Goal: Task Accomplishment & Management: Manage account settings

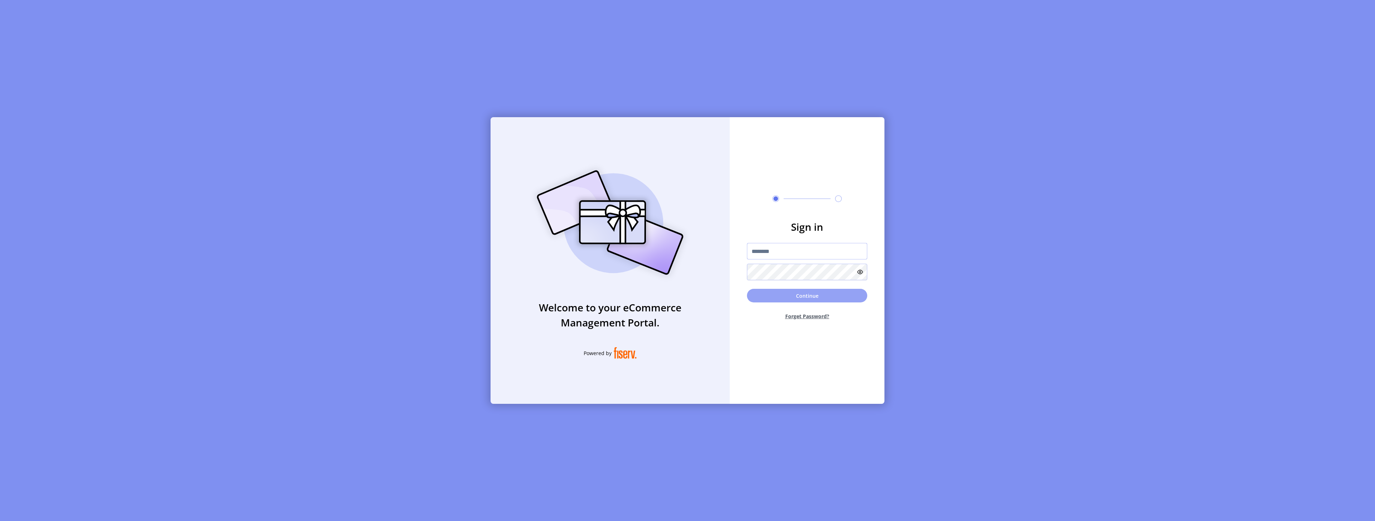
type input "**********"
click at [804, 293] on button "Continue" at bounding box center [807, 296] width 120 height 14
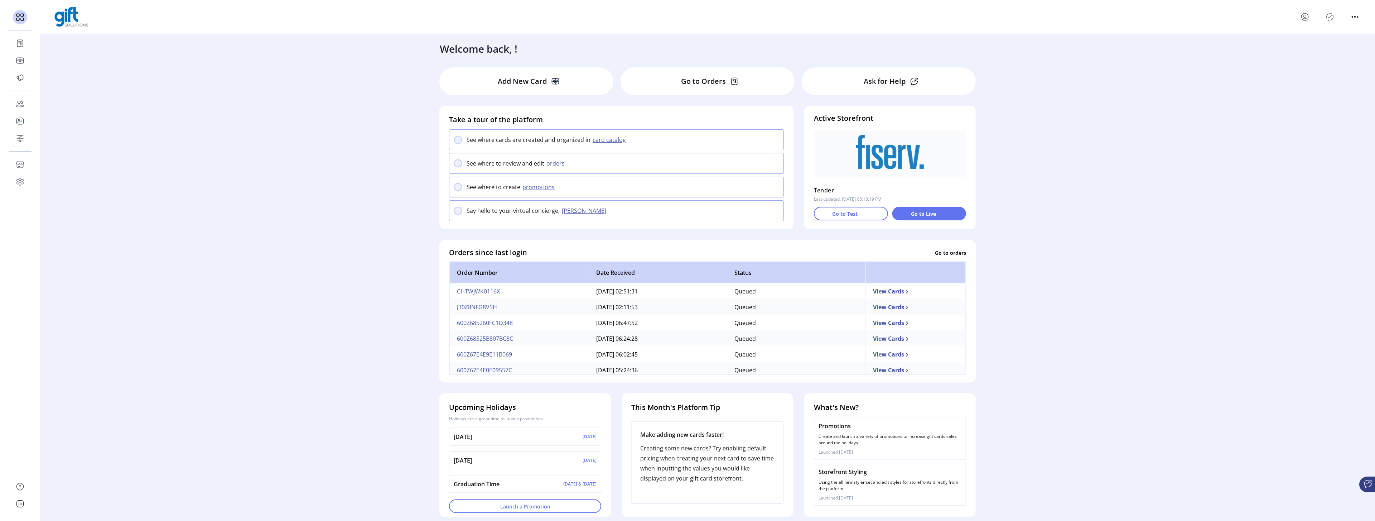
click at [1330, 19] on icon "Publisher Panel" at bounding box center [1330, 16] width 11 height 11
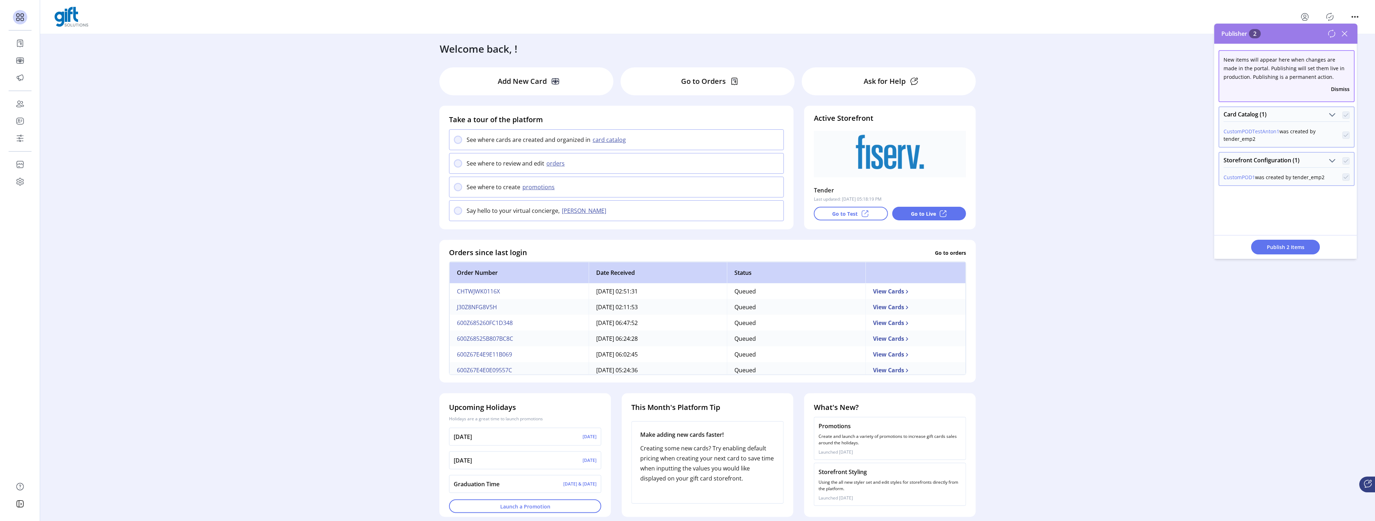
click at [1344, 110] on span at bounding box center [1346, 114] width 7 height 9
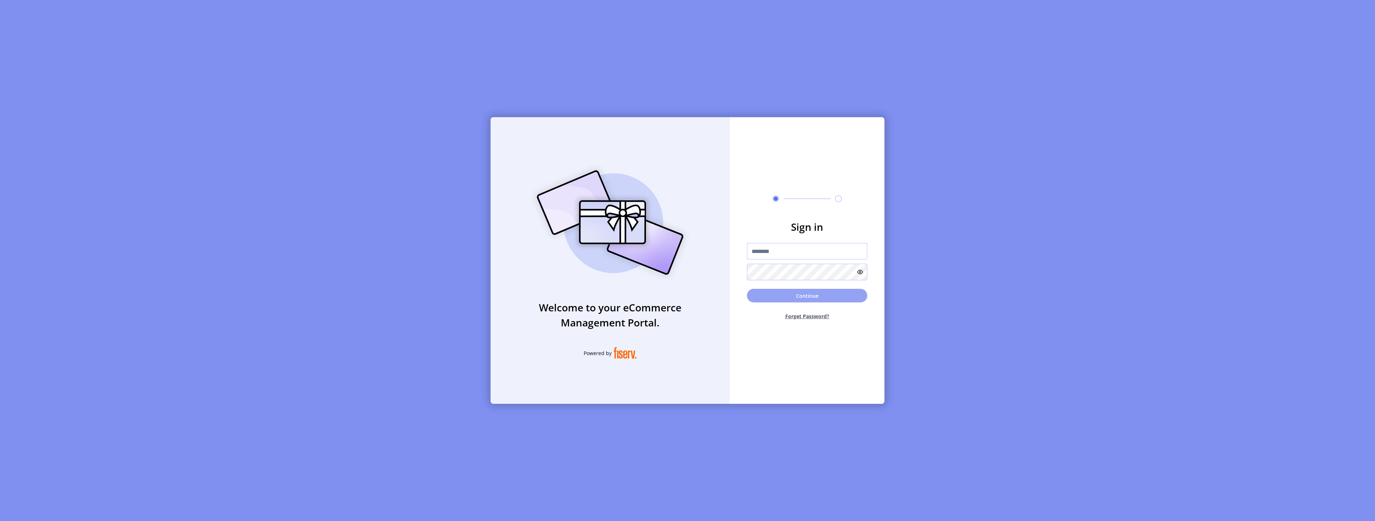
type input "*********"
click at [770, 290] on button "Continue" at bounding box center [807, 296] width 120 height 14
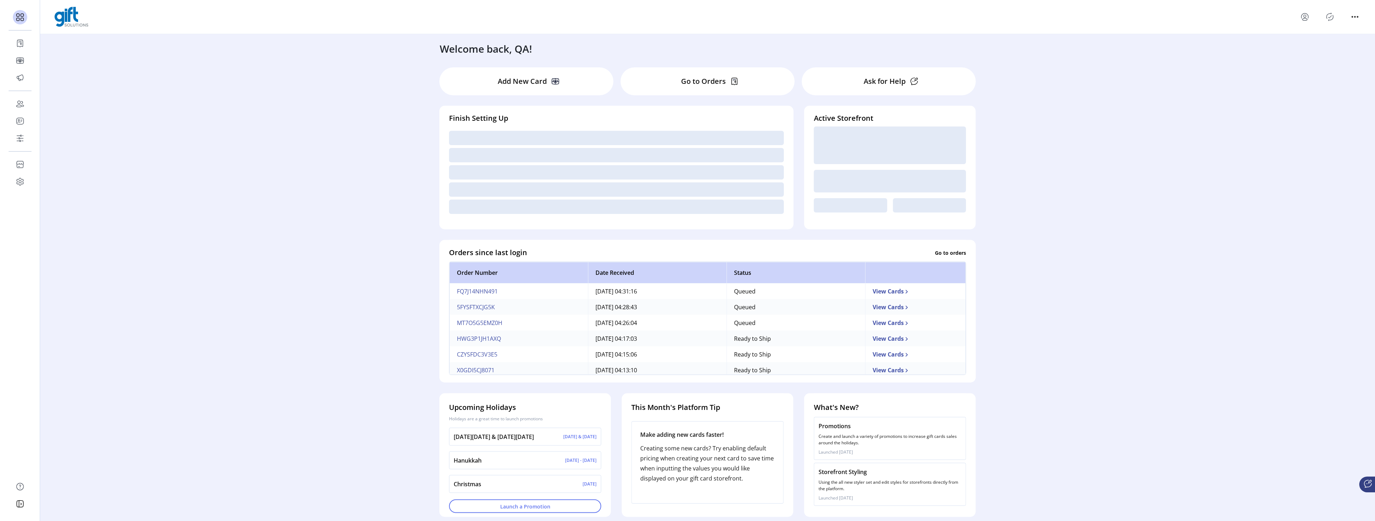
click at [1329, 19] on icon "Publisher Panel" at bounding box center [1330, 16] width 11 height 11
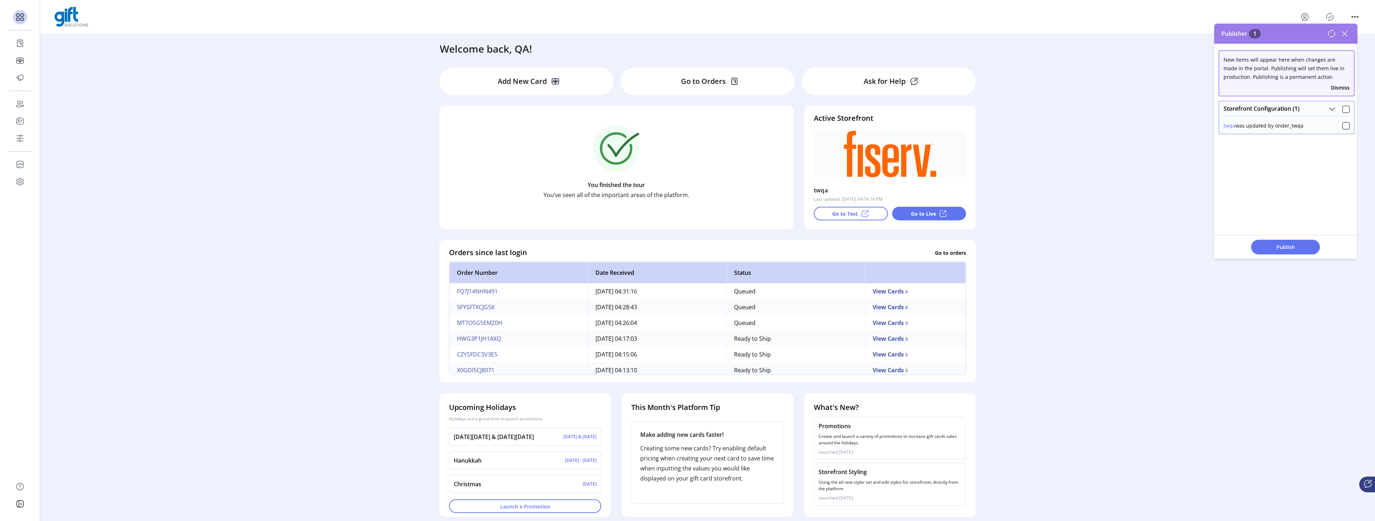
click at [1164, 140] on div "Welcome back, QA! Add New Card Go to Orders Ask for Help You finished the tour …" at bounding box center [707, 276] width 1335 height 485
click at [1343, 107] on div at bounding box center [1346, 109] width 7 height 7
click at [1278, 243] on span "Publish 1 Items" at bounding box center [1286, 247] width 50 height 8
click at [1346, 34] on icon at bounding box center [1344, 33] width 11 height 11
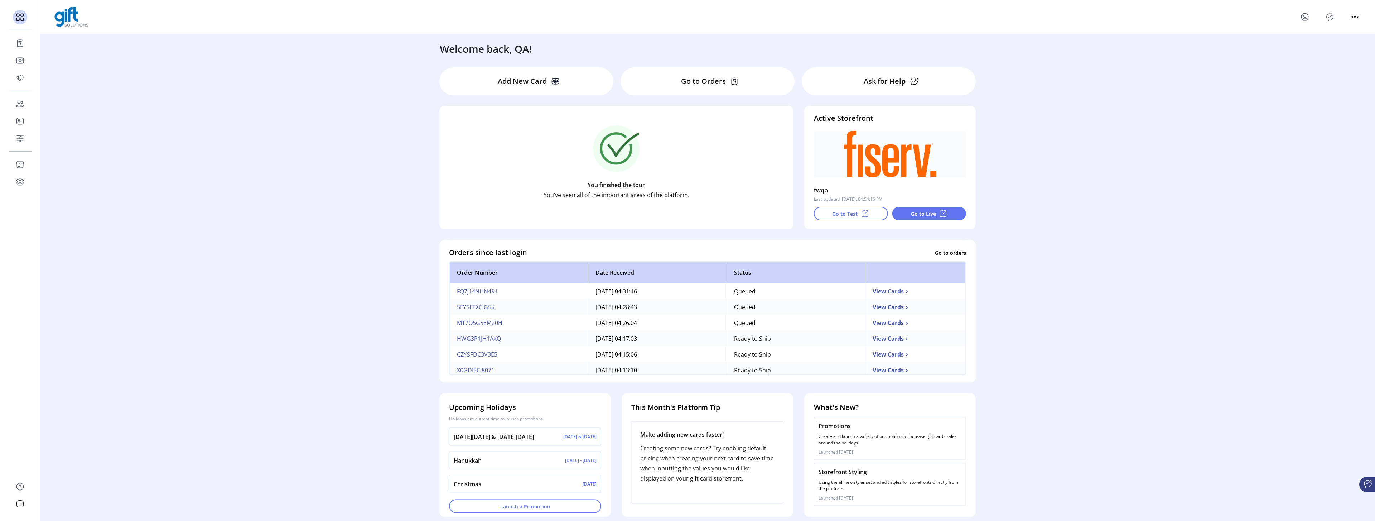
click at [1305, 19] on icon "menu" at bounding box center [1305, 16] width 11 height 11
click at [1334, 43] on span "Sign Out" at bounding box center [1331, 45] width 54 height 6
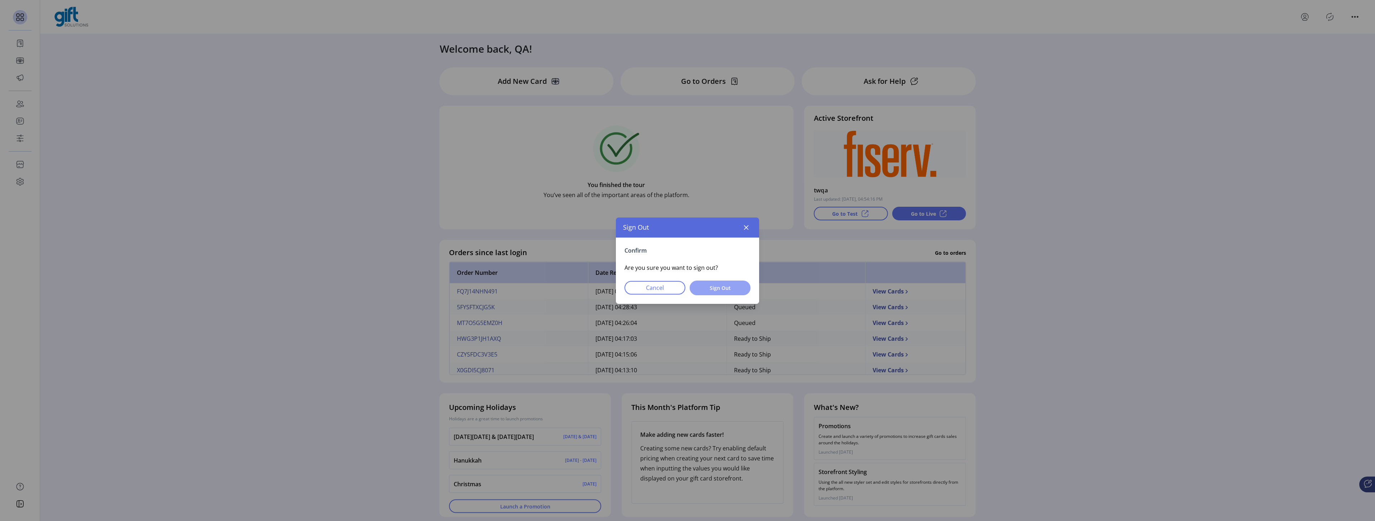
click at [734, 292] on button "Sign Out" at bounding box center [720, 287] width 61 height 15
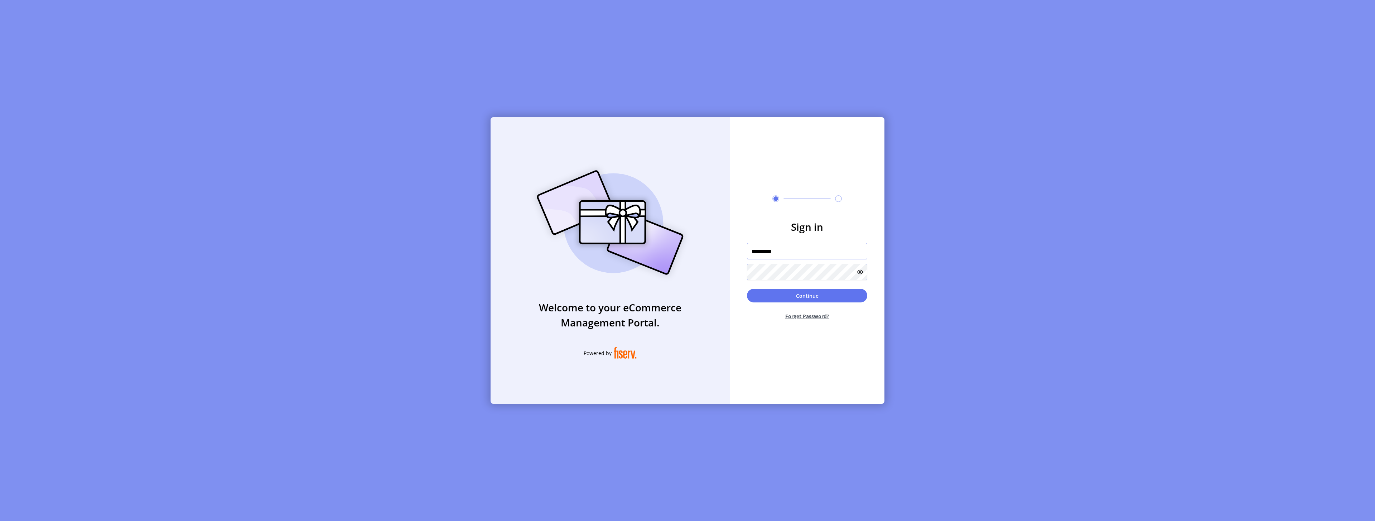
drag, startPoint x: 768, startPoint y: 255, endPoint x: 787, endPoint y: 256, distance: 18.7
click at [788, 257] on input "*********" at bounding box center [807, 251] width 120 height 16
drag, startPoint x: 768, startPoint y: 251, endPoint x: 805, endPoint y: 250, distance: 37.6
click at [805, 250] on input "*********" at bounding box center [807, 251] width 120 height 16
type input "**********"
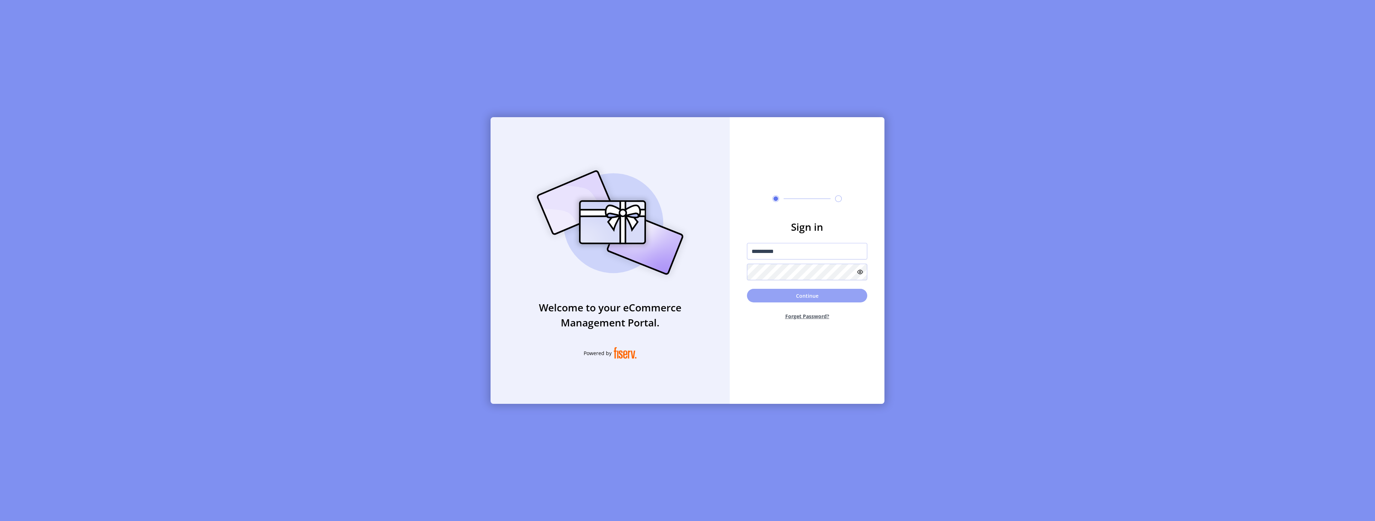
click at [852, 292] on button "Continue" at bounding box center [807, 296] width 120 height 14
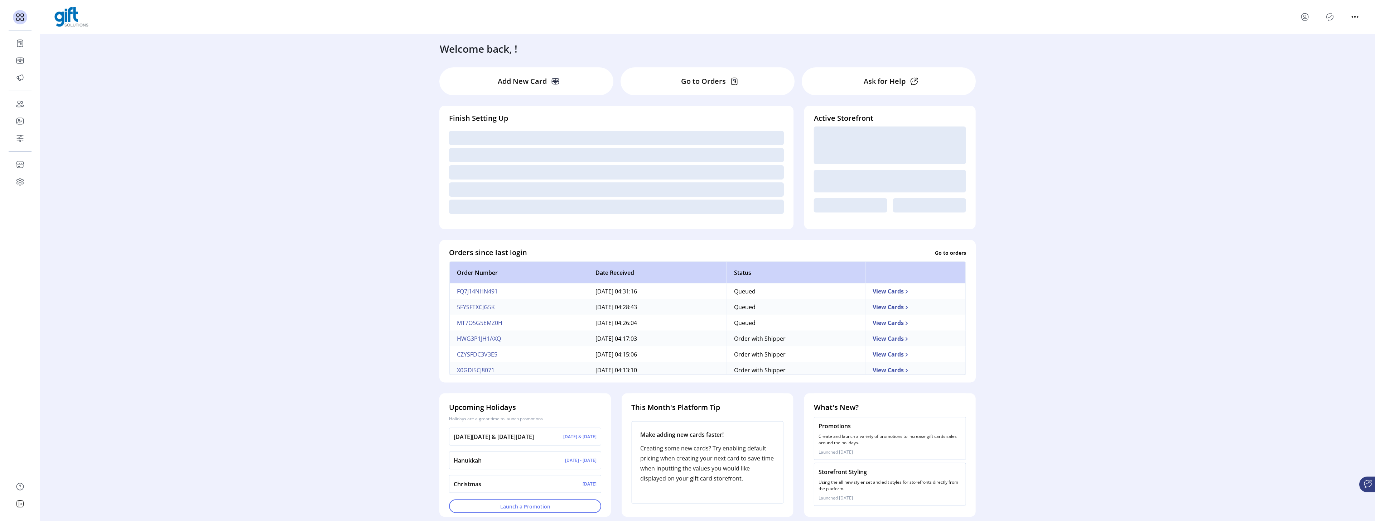
click at [1302, 14] on icon "menu" at bounding box center [1305, 16] width 11 height 11
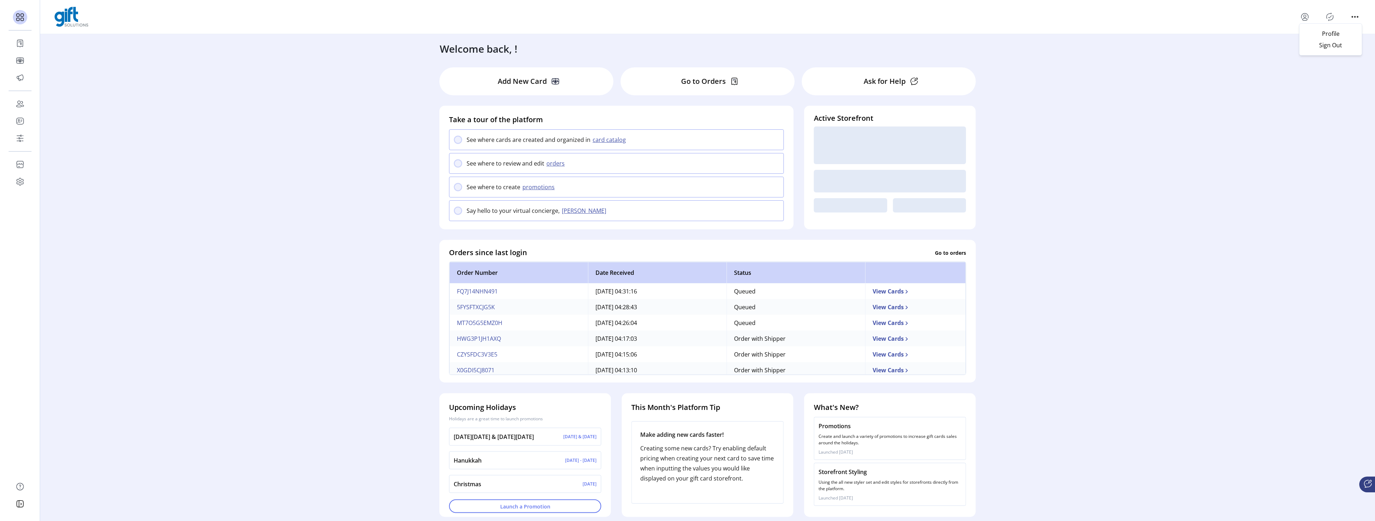
click at [1329, 14] on icon "Publisher Panel" at bounding box center [1330, 16] width 11 height 11
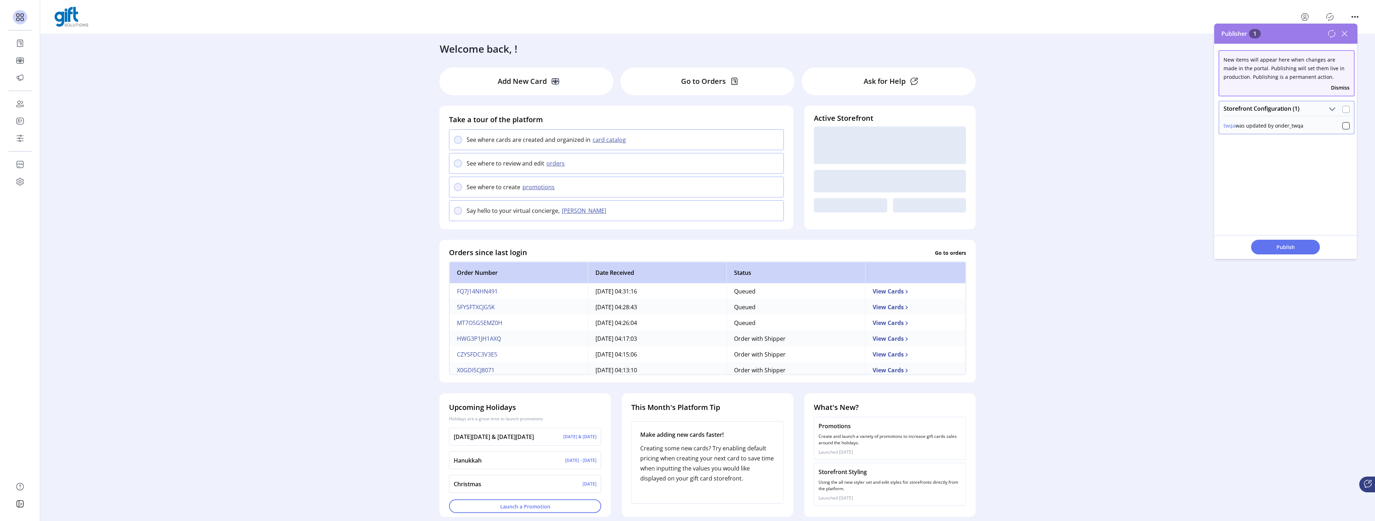
click at [1343, 111] on div at bounding box center [1346, 109] width 7 height 7
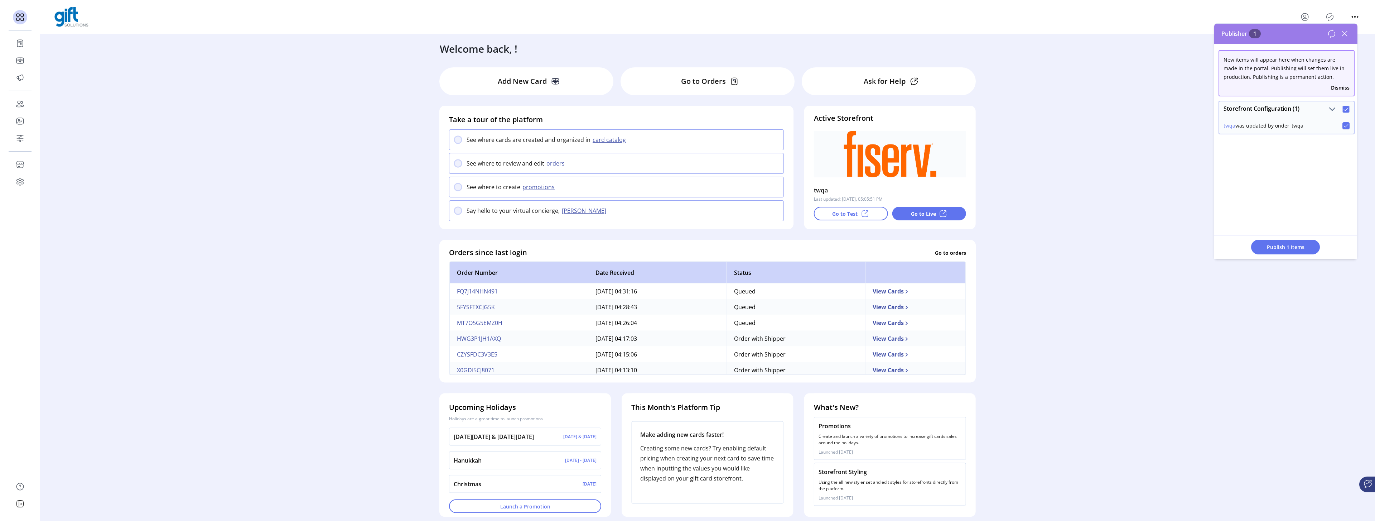
scroll to position [4, 3]
click at [1296, 246] on span "Publish 1 Items" at bounding box center [1286, 247] width 50 height 8
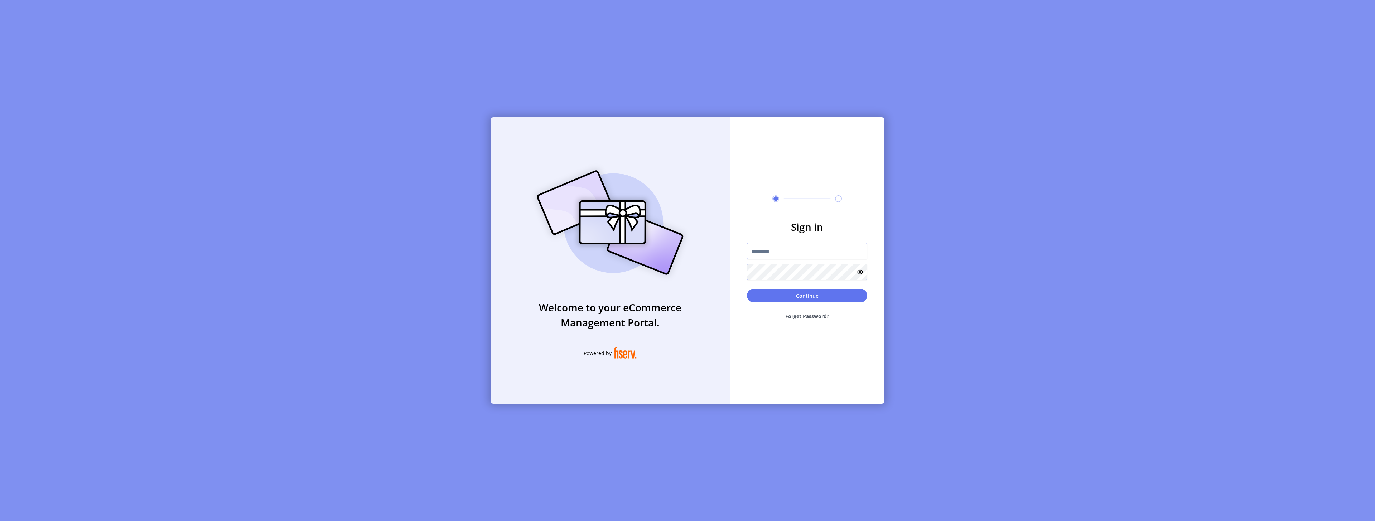
type input "*********"
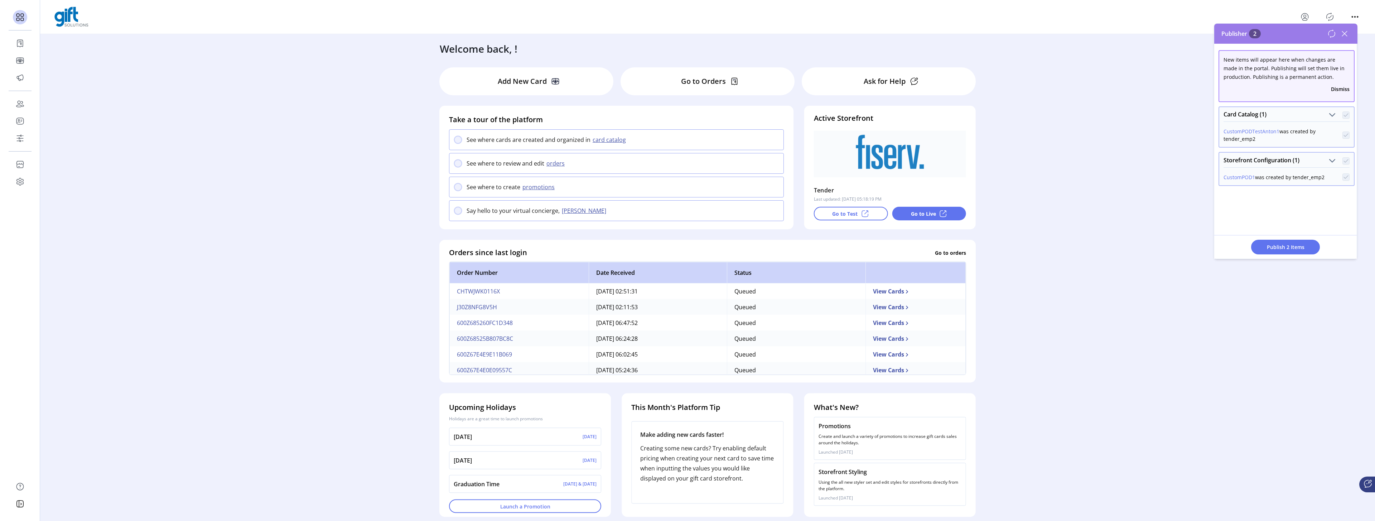
click at [1176, 85] on div "Welcome back, ! Add New Card Go to Orders Ask for Help Take a tour of the platf…" at bounding box center [707, 276] width 1335 height 485
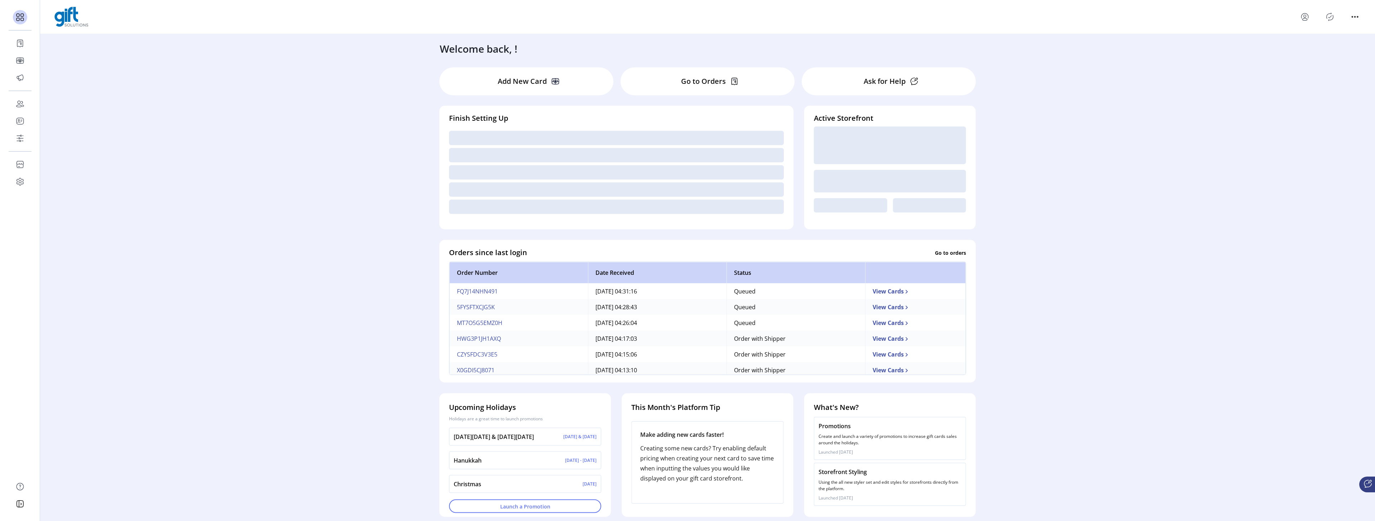
click at [1333, 18] on icon "Publisher Panel" at bounding box center [1330, 17] width 7 height 8
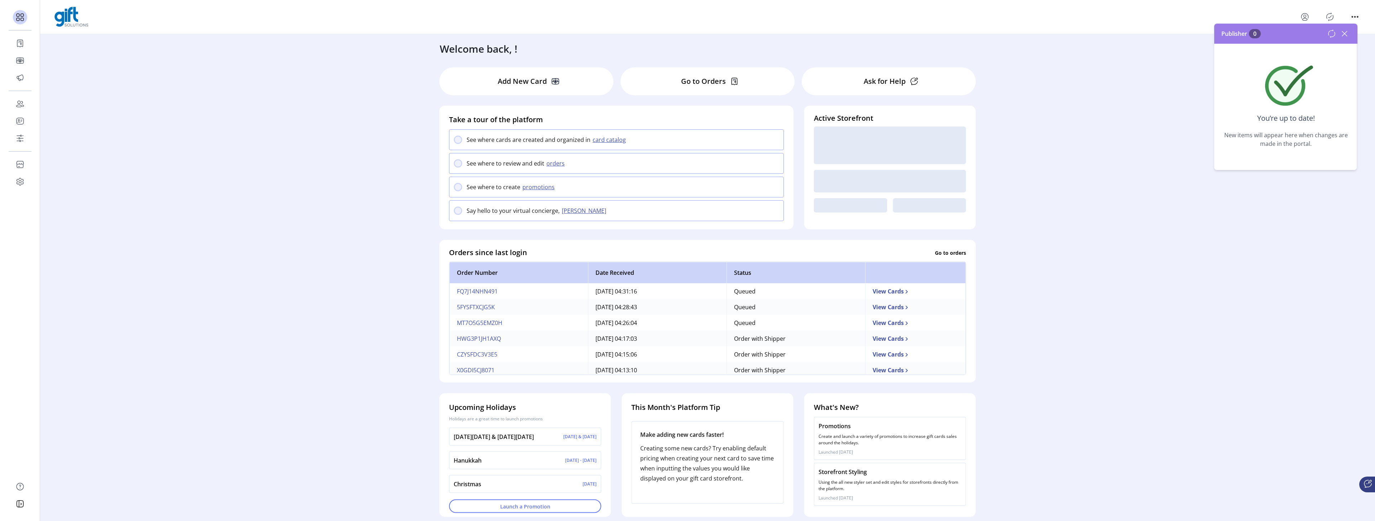
click at [1343, 34] on icon at bounding box center [1344, 33] width 11 height 11
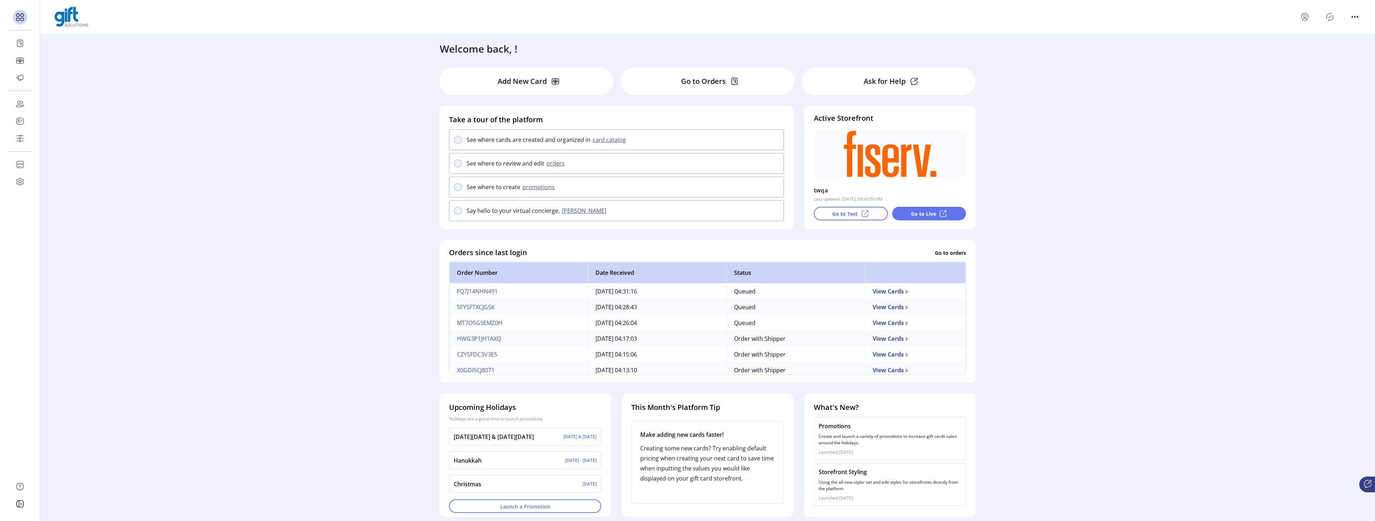
click at [1327, 18] on icon "Publisher Panel" at bounding box center [1330, 17] width 7 height 8
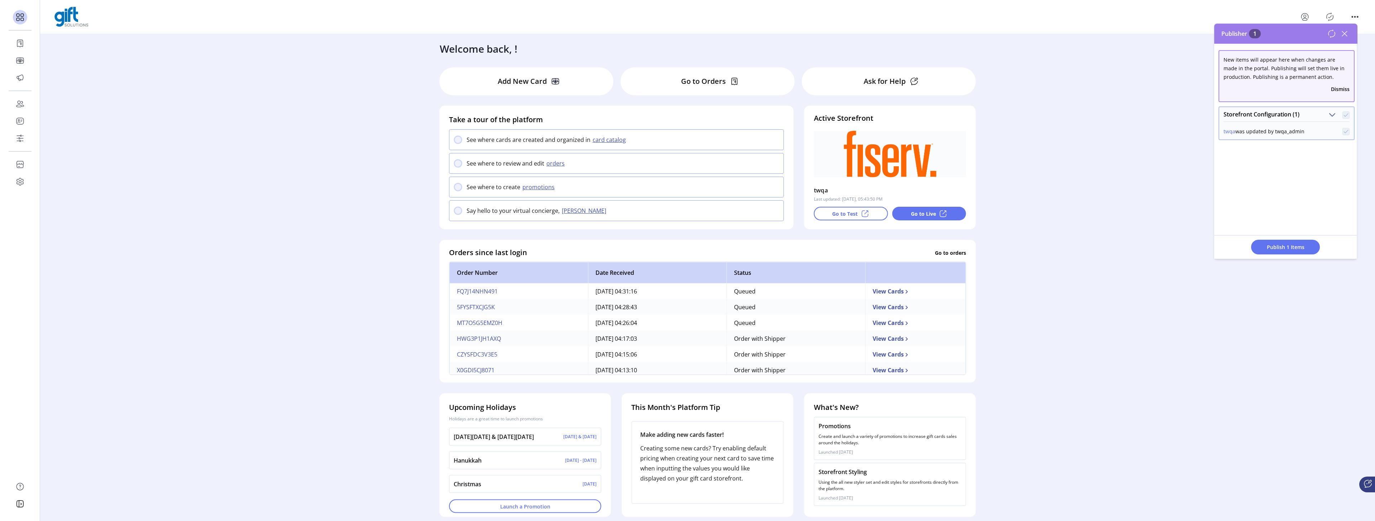
click at [1043, 61] on div "Welcome back, ! Add New Card Go to Orders Ask for Help Take a tour of the platf…" at bounding box center [707, 276] width 1335 height 485
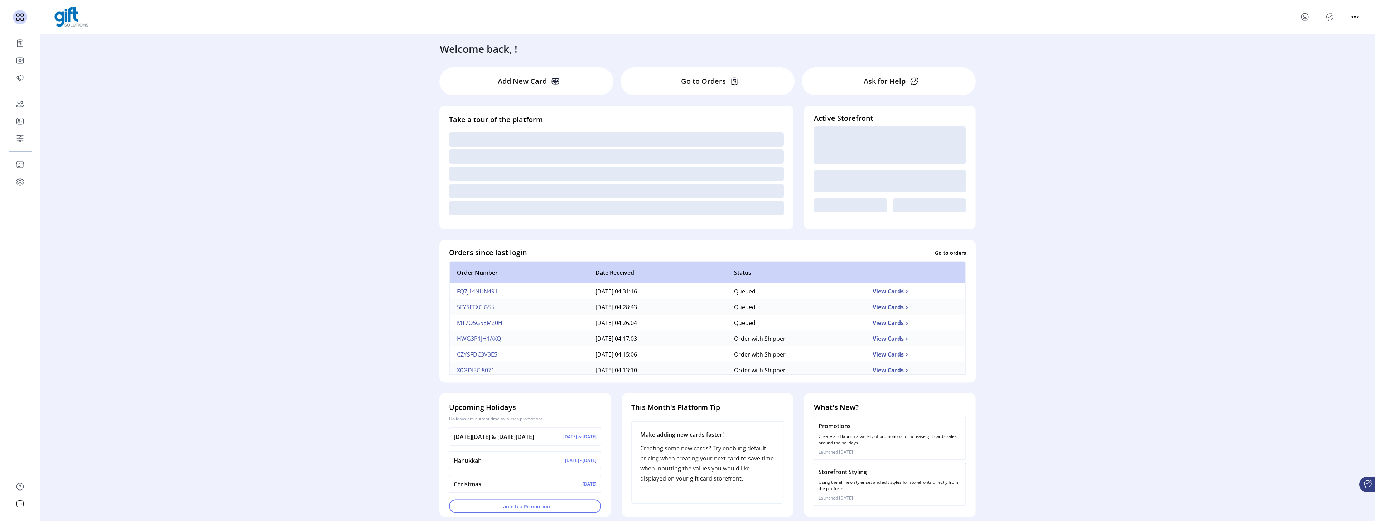
click at [1329, 20] on icon "Publisher Panel" at bounding box center [1330, 17] width 7 height 8
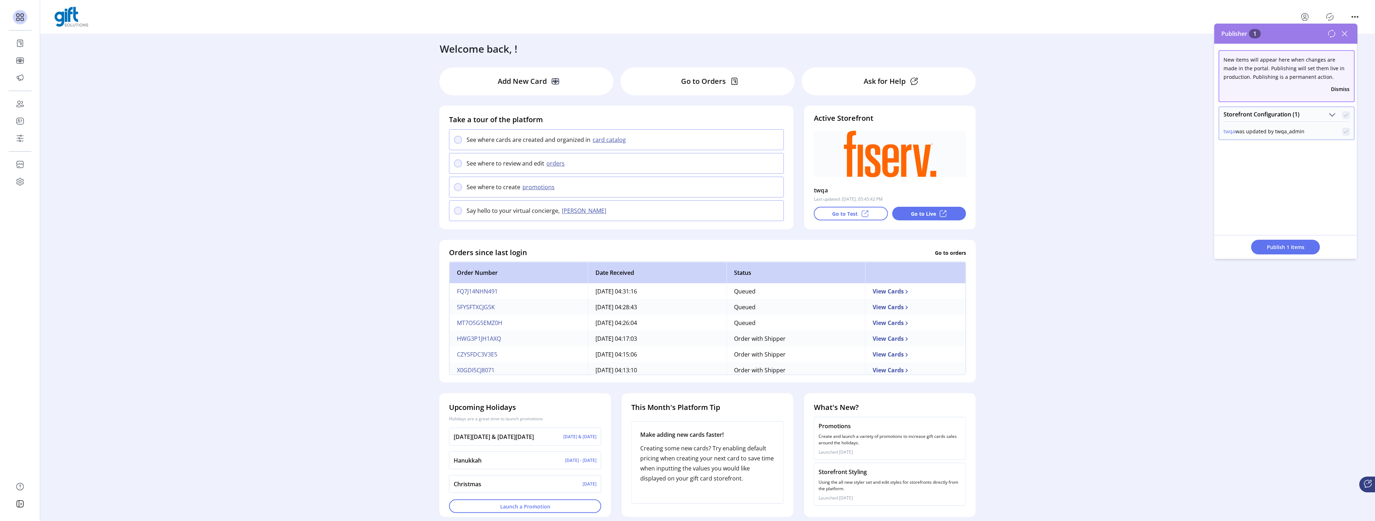
click at [1344, 30] on icon at bounding box center [1344, 33] width 11 height 11
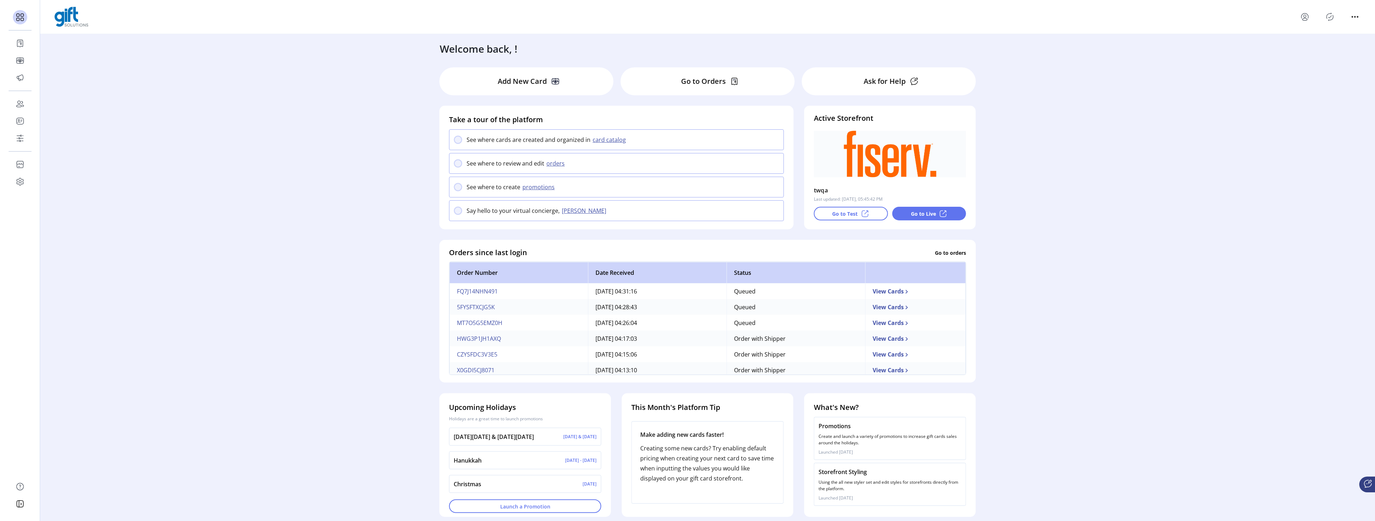
click at [1305, 19] on icon "menu" at bounding box center [1305, 16] width 11 height 11
click at [1309, 43] on span "Sign Out" at bounding box center [1331, 45] width 54 height 6
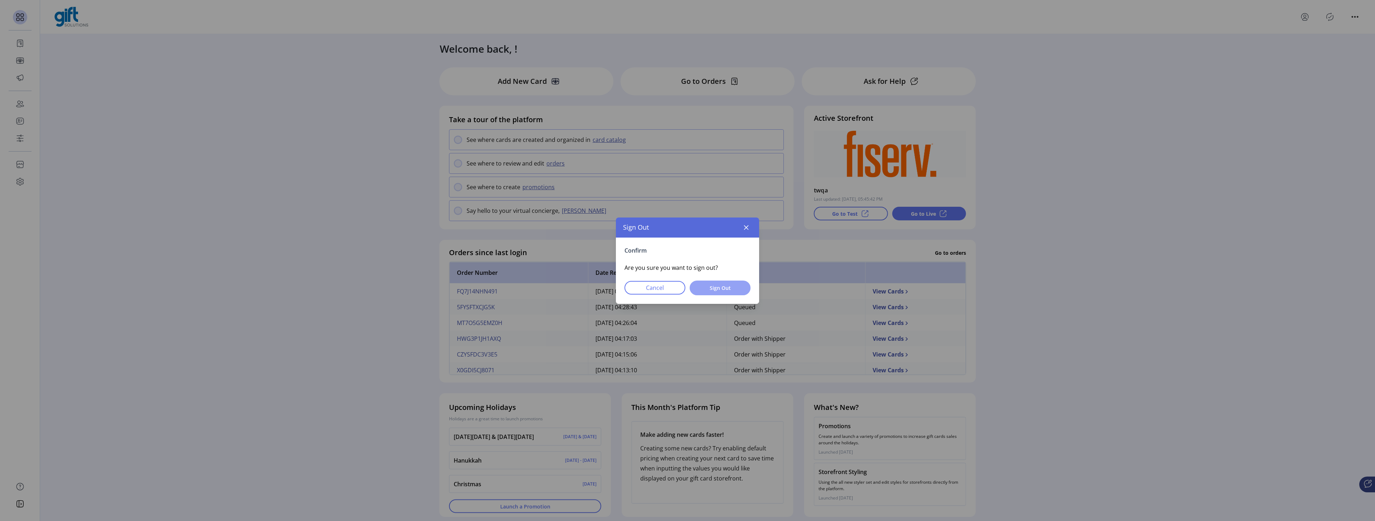
click at [720, 284] on span "Sign Out" at bounding box center [720, 288] width 42 height 8
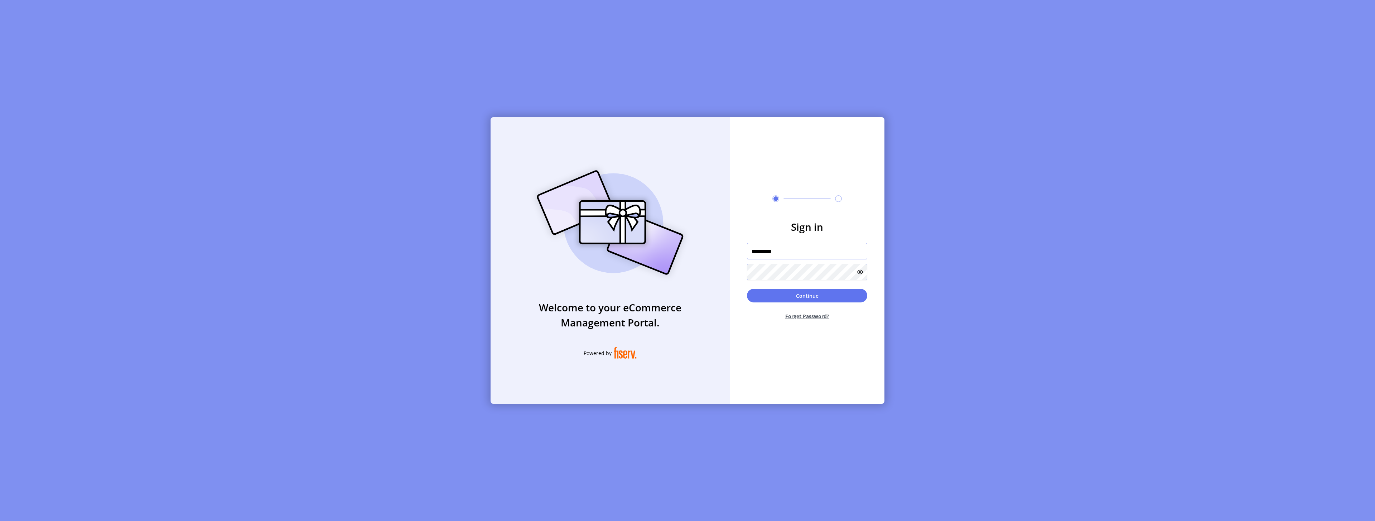
click at [774, 251] on input "*********" at bounding box center [807, 251] width 120 height 16
type input "**********"
click at [814, 292] on button "Continue" at bounding box center [807, 296] width 120 height 14
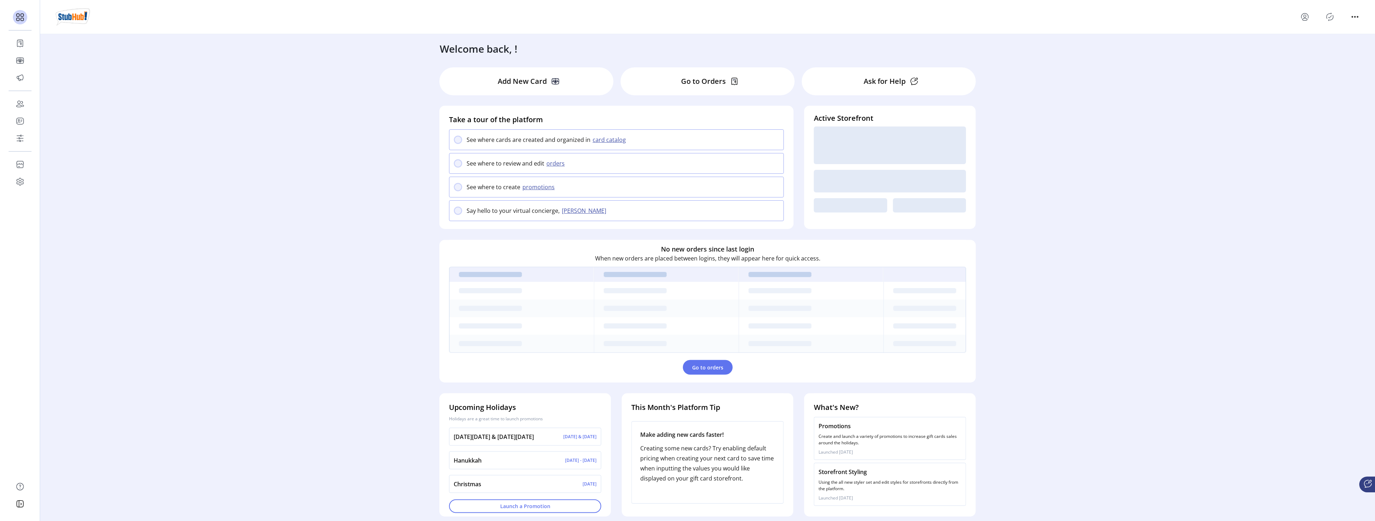
click at [1303, 19] on icon "menu" at bounding box center [1305, 16] width 11 height 11
click at [1332, 16] on icon "Publisher Panel" at bounding box center [1330, 16] width 11 height 11
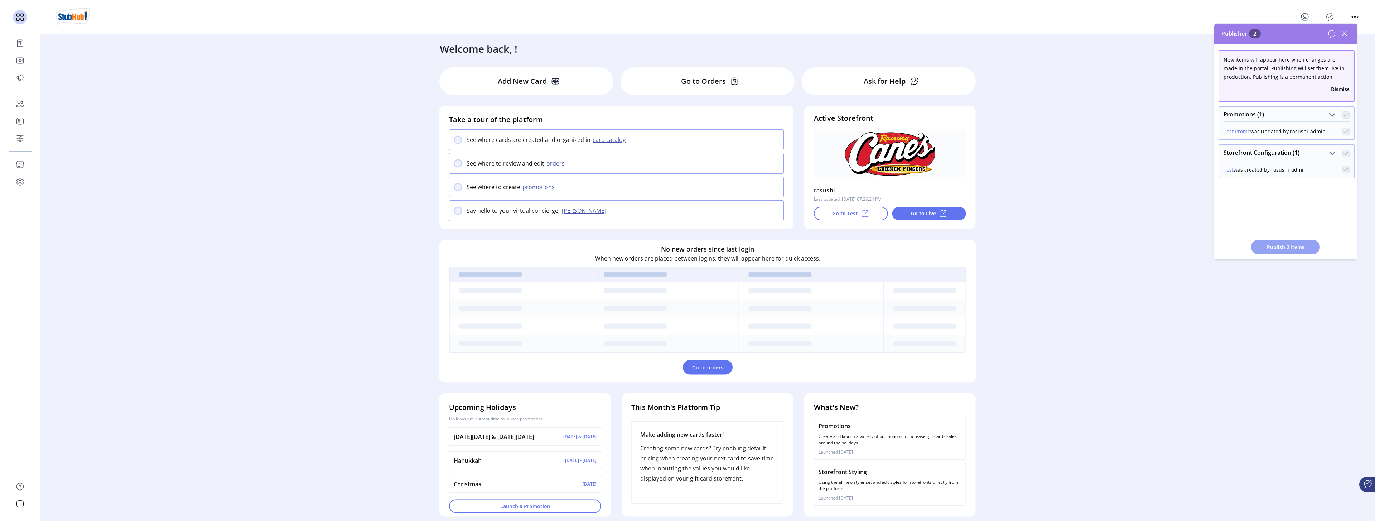
click at [1283, 242] on button "Publish 2 Items" at bounding box center [1286, 247] width 69 height 15
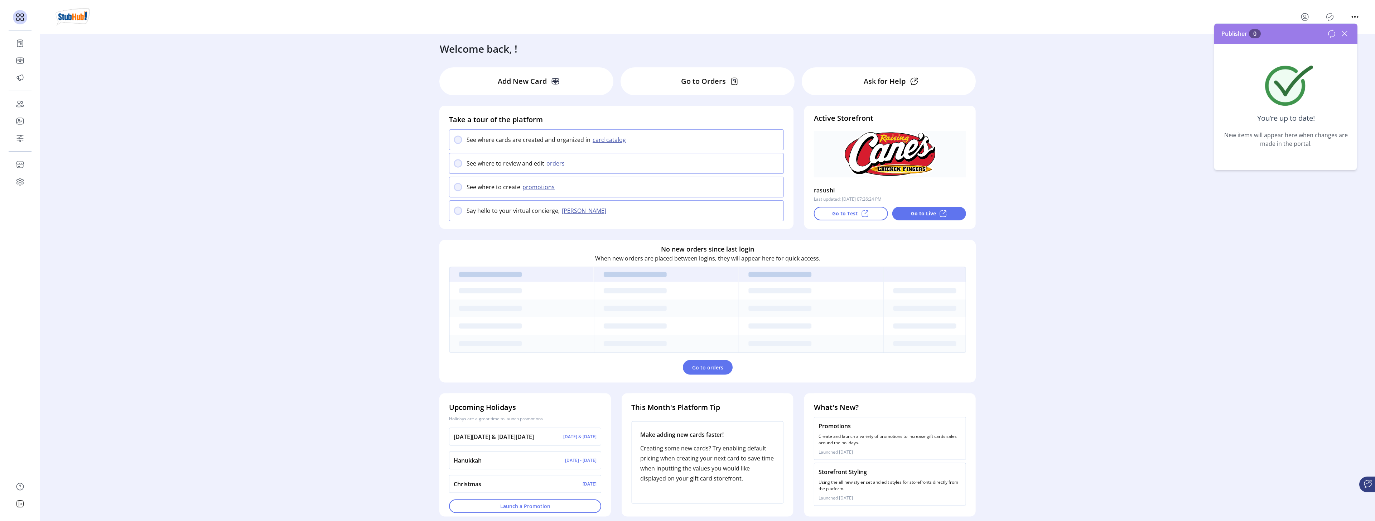
click at [1348, 34] on icon at bounding box center [1344, 33] width 11 height 11
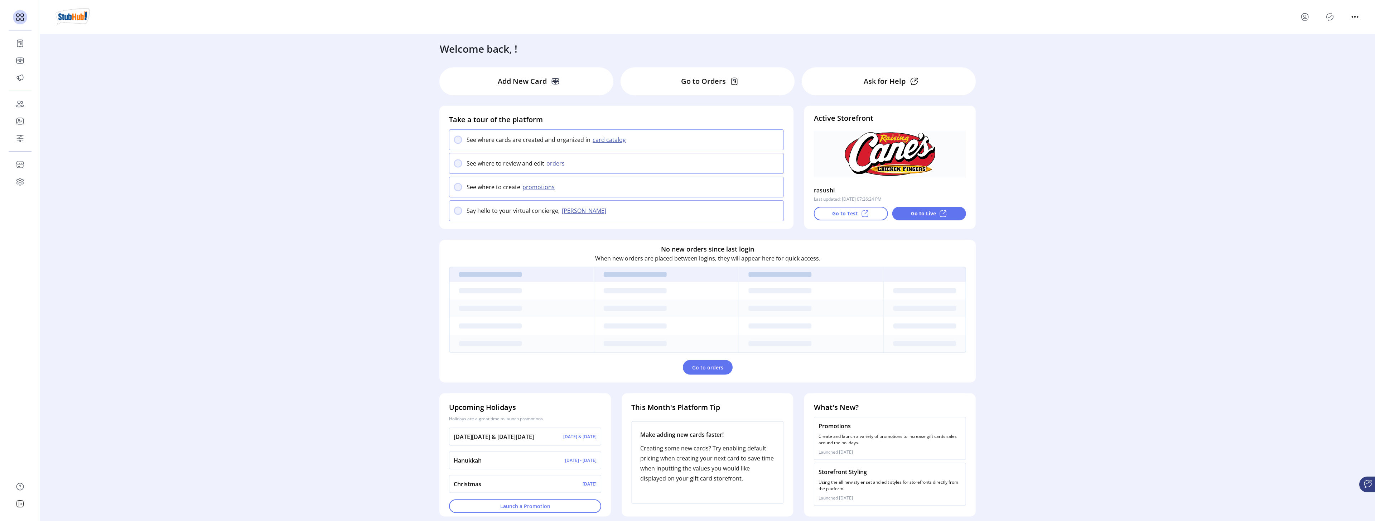
click at [1329, 18] on icon "Publisher Panel" at bounding box center [1330, 16] width 11 height 11
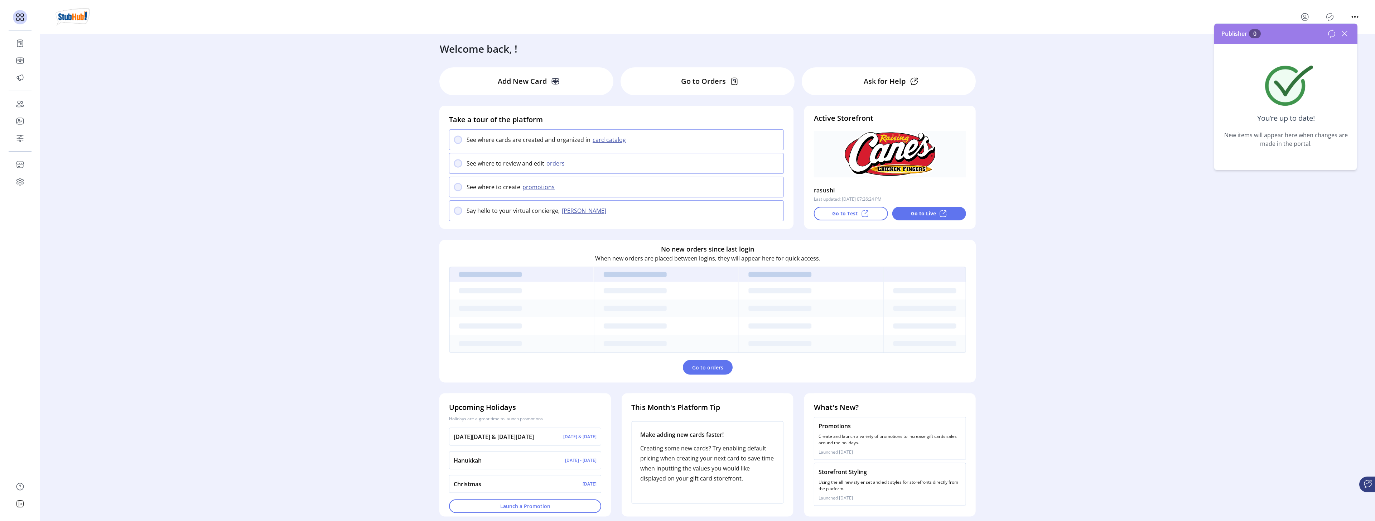
click at [1342, 33] on icon at bounding box center [1344, 33] width 11 height 11
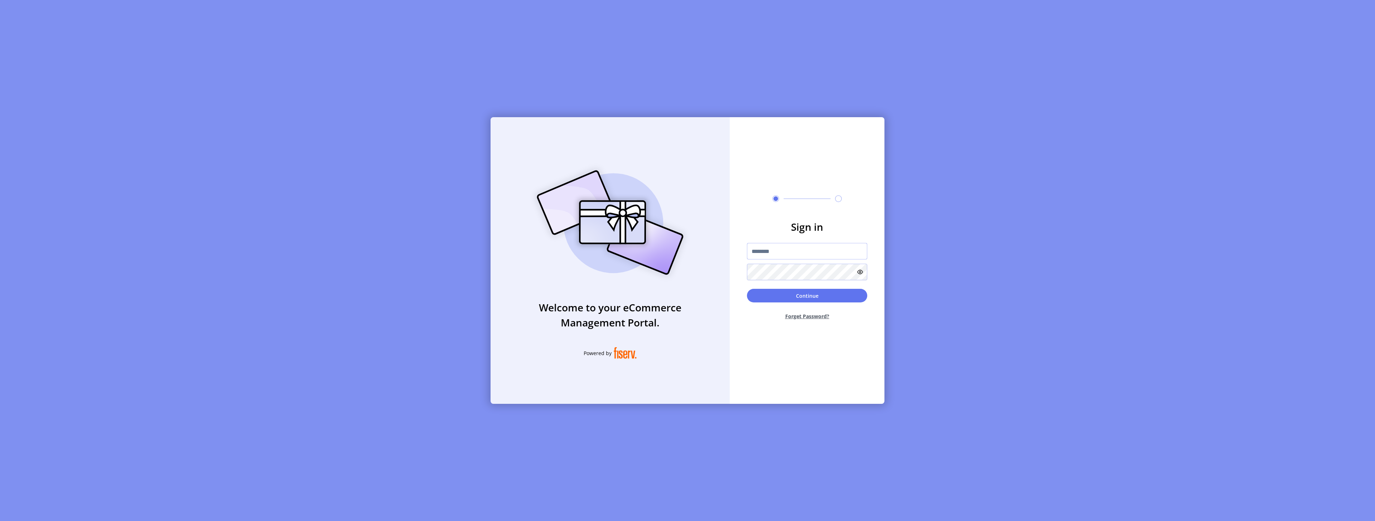
type input "*********"
